Goal: Book appointment/travel/reservation

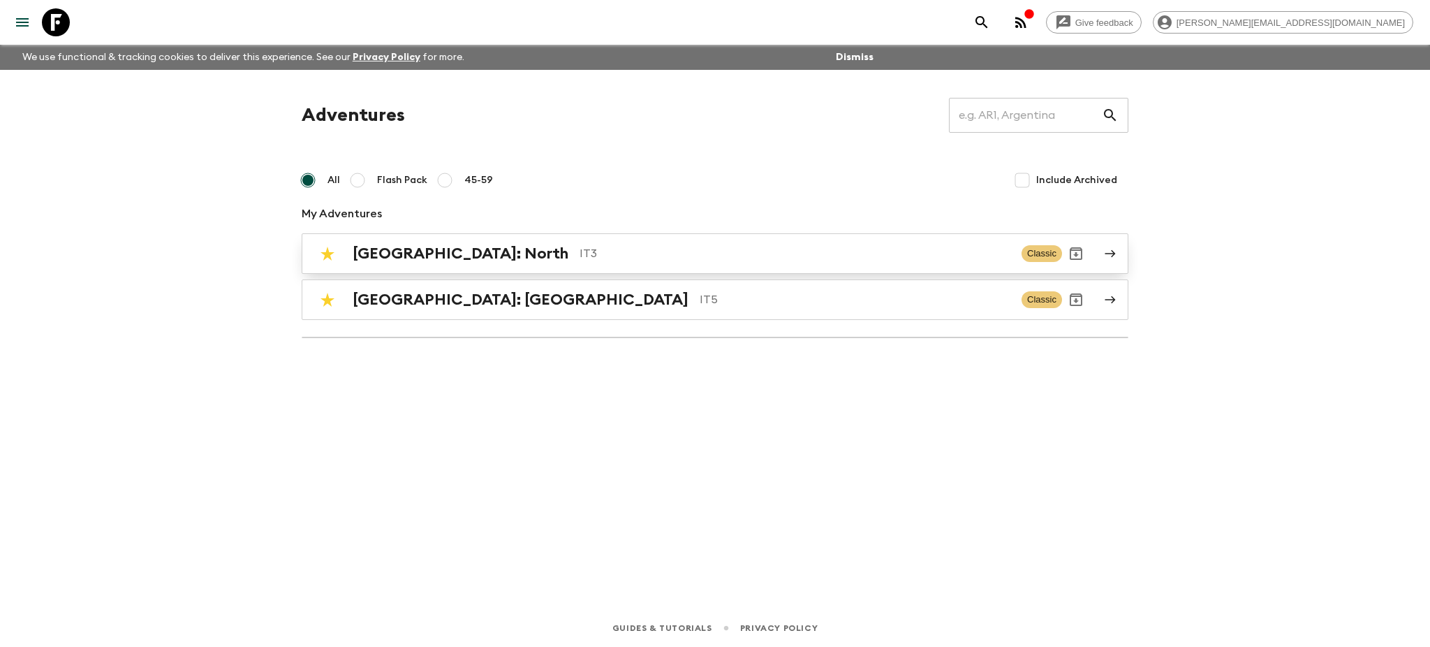
click at [444, 257] on div "[GEOGRAPHIC_DATA]: North IT3" at bounding box center [682, 253] width 658 height 18
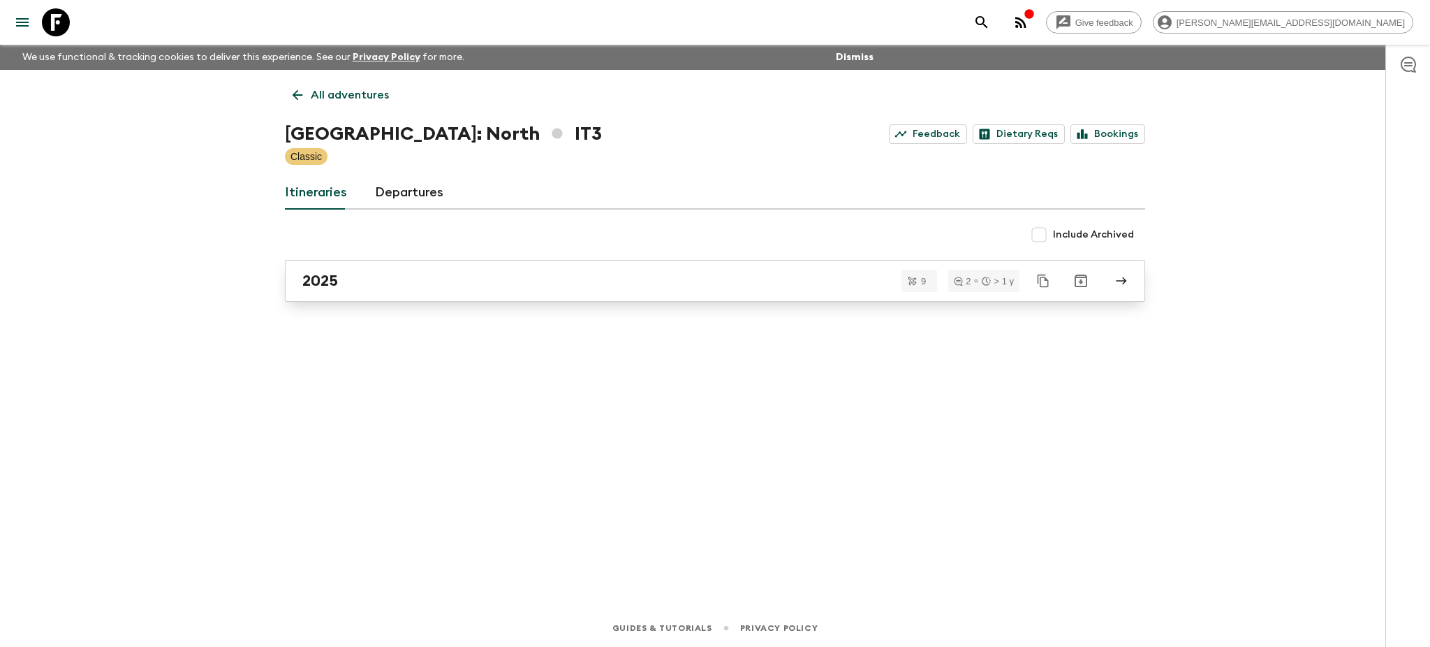
click at [430, 276] on div "2025" at bounding box center [701, 281] width 799 height 18
